Goal: Find contact information: Find contact information

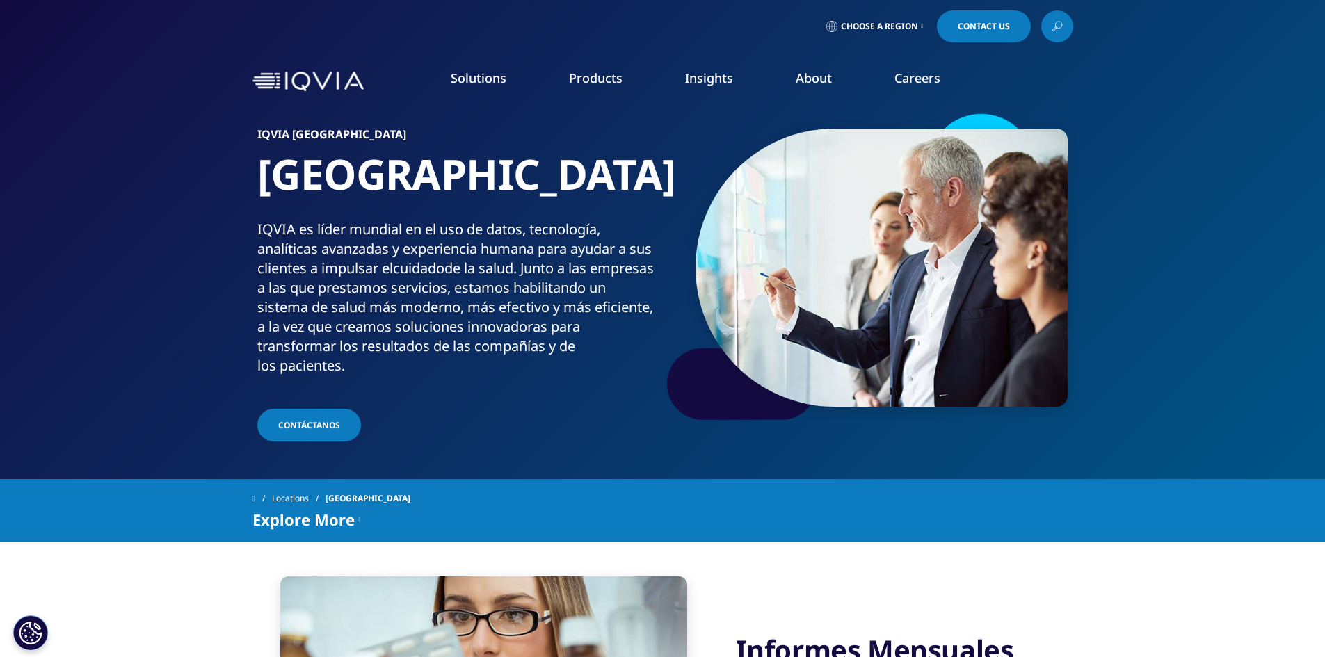
click at [635, 31] on span "Contact Us" at bounding box center [984, 26] width 52 height 8
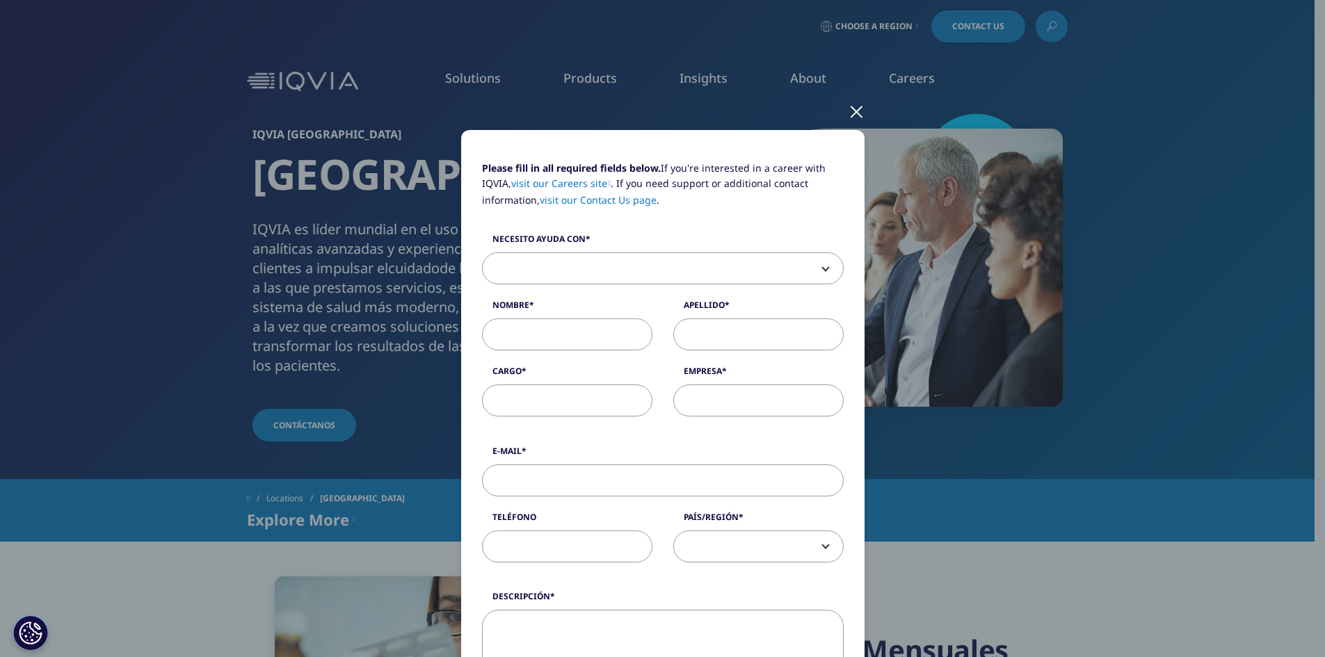
click at [635, 110] on div at bounding box center [856, 111] width 16 height 38
